Goal: Go to known website

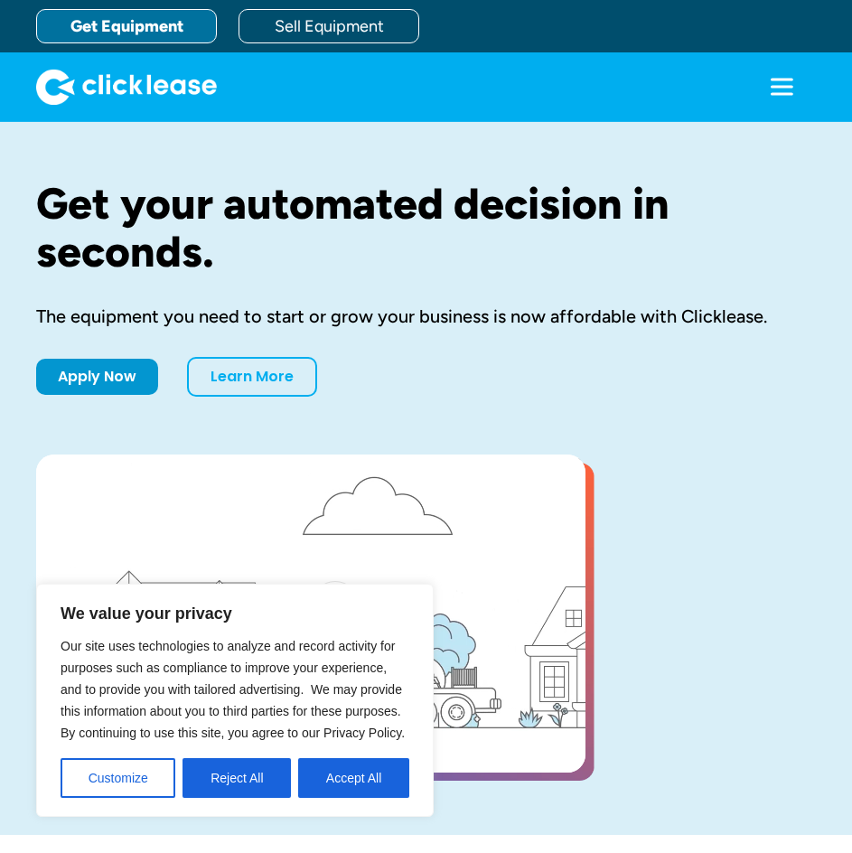
click at [787, 80] on icon "menu" at bounding box center [782, 79] width 23 height 3
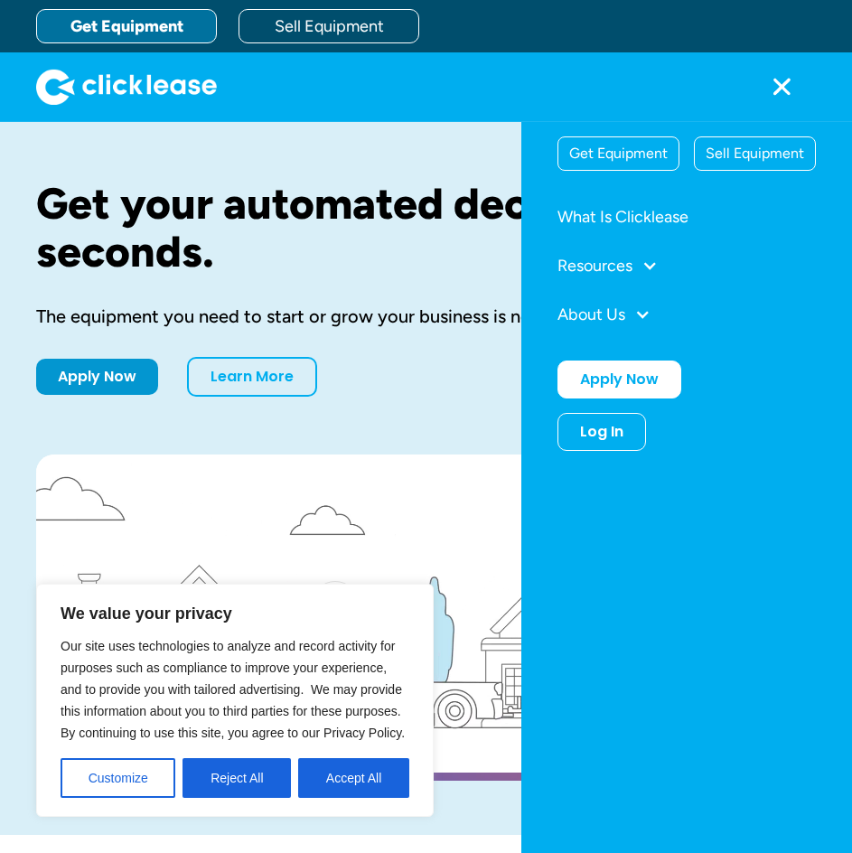
click at [592, 429] on div "Log In" at bounding box center [601, 432] width 43 height 18
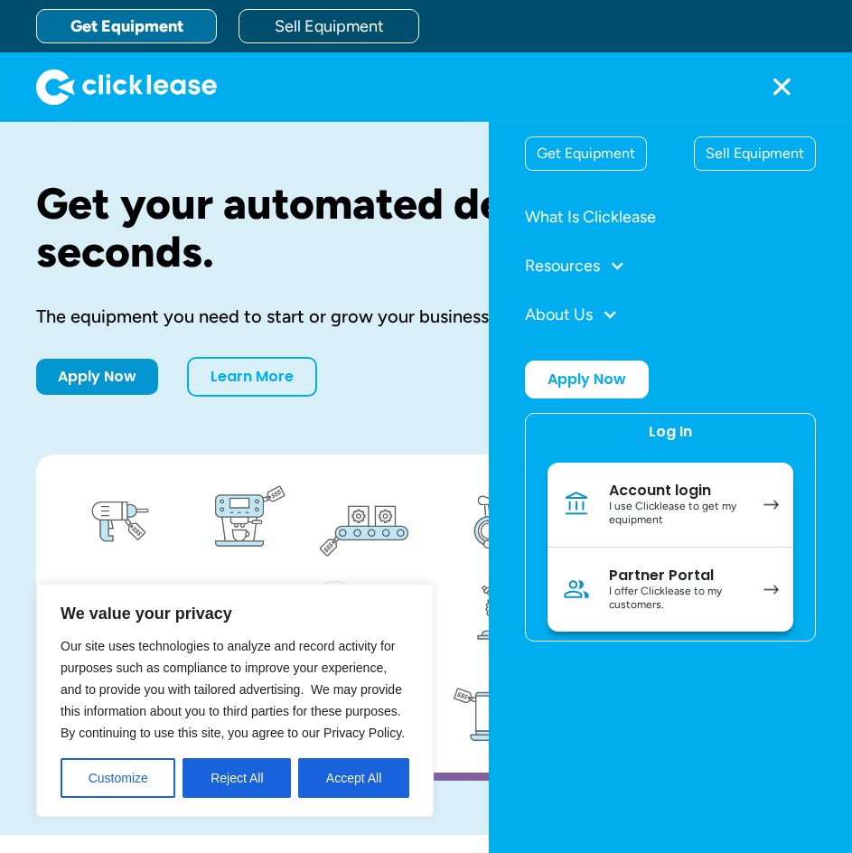
click at [627, 571] on div "Partner Portal" at bounding box center [677, 576] width 137 height 18
